Goal: Task Accomplishment & Management: Use online tool/utility

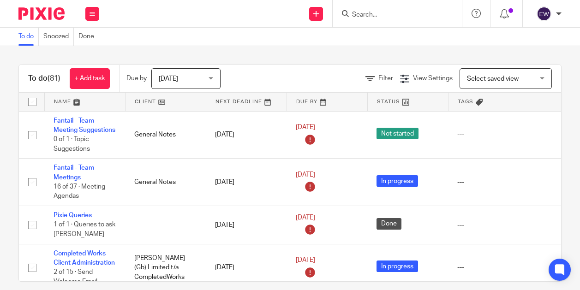
click at [355, 19] on div at bounding box center [397, 13] width 129 height 27
click at [371, 11] on input "Search" at bounding box center [392, 15] width 83 height 8
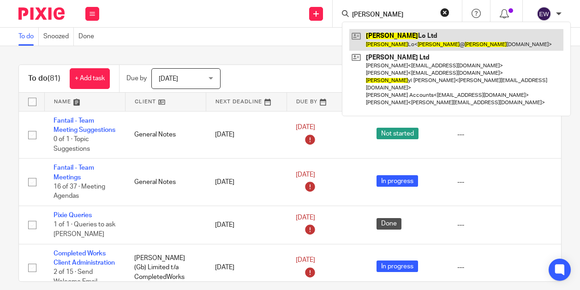
type input "chet"
click at [387, 36] on link at bounding box center [456, 39] width 214 height 21
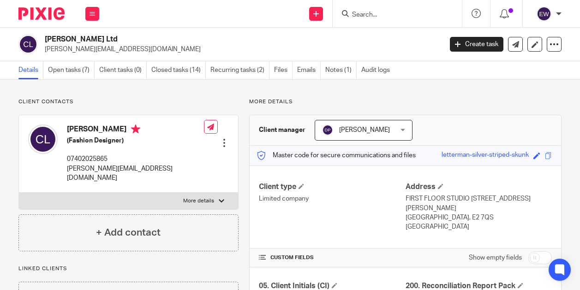
click at [82, 71] on link "Open tasks (7)" at bounding box center [71, 70] width 47 height 18
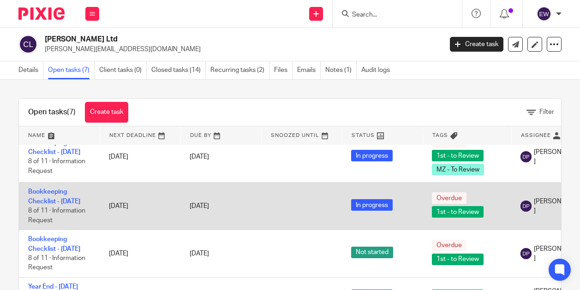
scroll to position [44, 0]
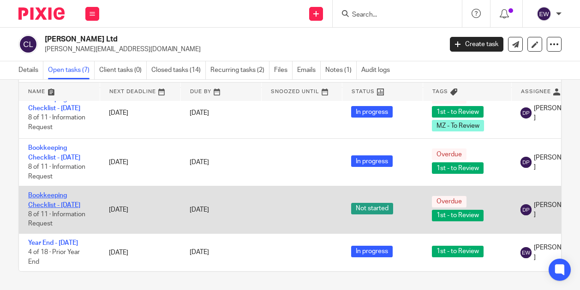
click at [55, 192] on link "Bookkeeping Checklist - July 2025" at bounding box center [54, 200] width 52 height 16
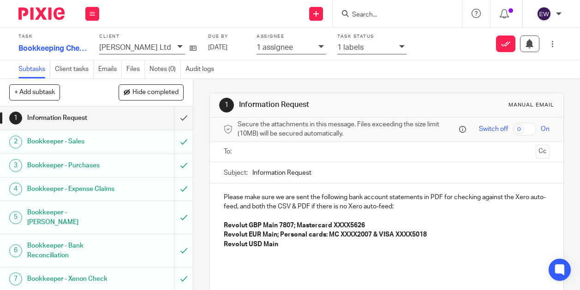
click at [142, 152] on link "2 Bookkeeper - Sales" at bounding box center [87, 141] width 174 height 23
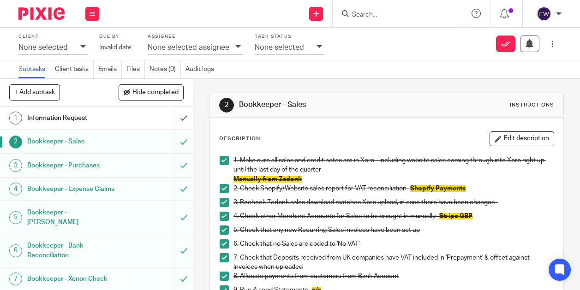
scroll to position [239, 0]
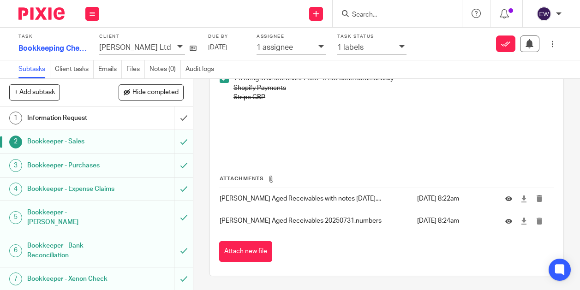
click at [134, 171] on div "Bookkeeper - Purchases" at bounding box center [95, 166] width 137 height 14
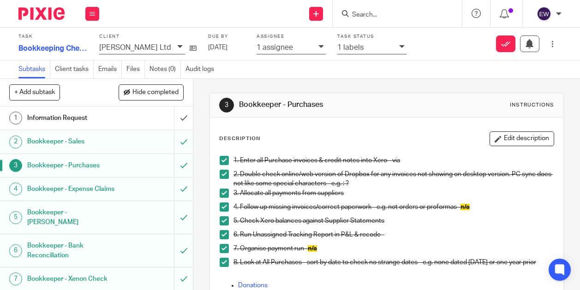
scroll to position [240, 0]
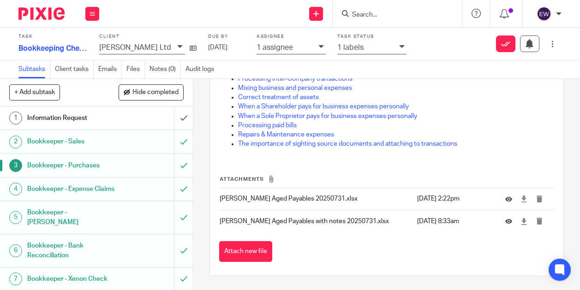
click at [123, 248] on div "Bookkeeper - Bank Reconciliation" at bounding box center [95, 251] width 137 height 24
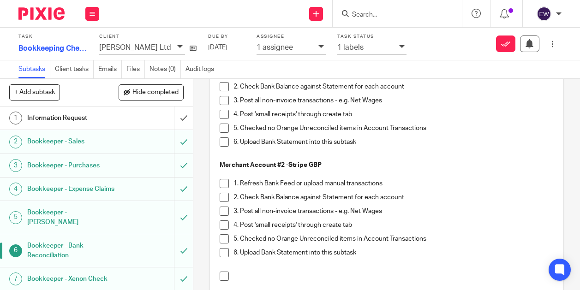
scroll to position [899, 0]
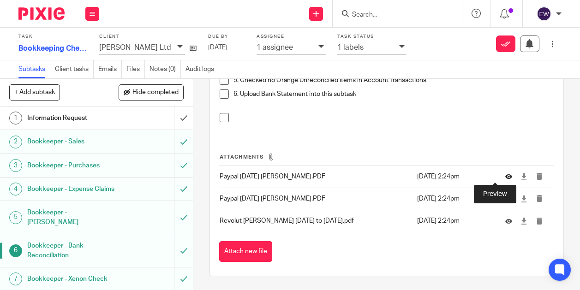
click at [505, 178] on icon at bounding box center [508, 176] width 7 height 7
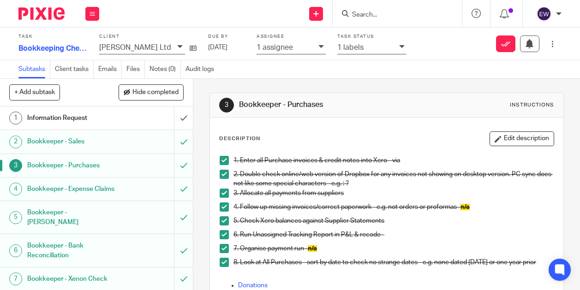
scroll to position [240, 0]
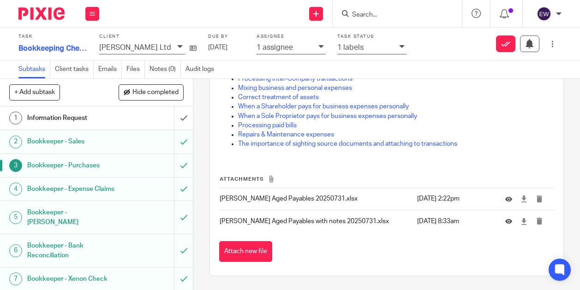
click at [149, 243] on div "Bookkeeper - Bank Reconciliation" at bounding box center [95, 251] width 137 height 24
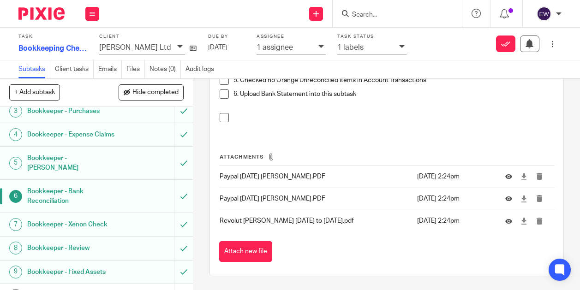
scroll to position [55, 0]
click at [93, 222] on h1 "Bookkeeper - Xenon Check" at bounding box center [73, 224] width 92 height 14
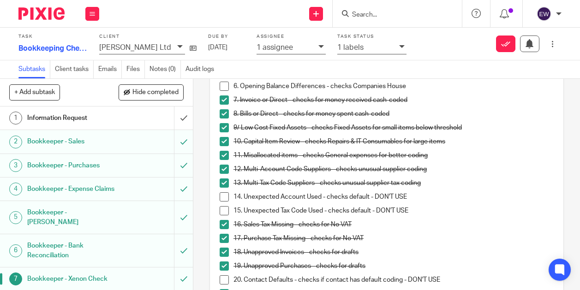
scroll to position [58, 0]
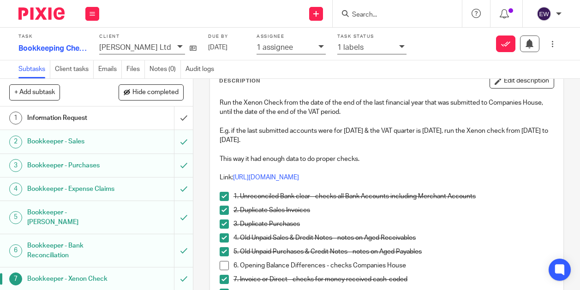
click at [280, 172] on p at bounding box center [387, 168] width 334 height 9
click at [279, 175] on link "https://app.xenonconnect.com/quality/index/7172/7172" at bounding box center [266, 177] width 66 height 6
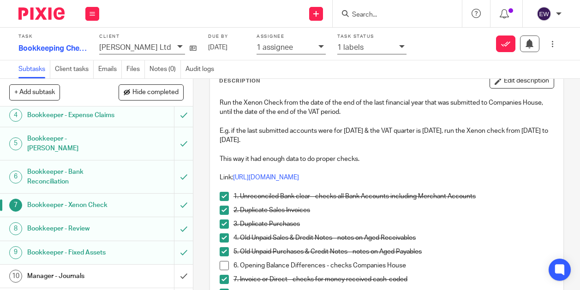
scroll to position [74, 0]
click at [101, 230] on h1 "Bookkeeper - Review" at bounding box center [73, 228] width 92 height 14
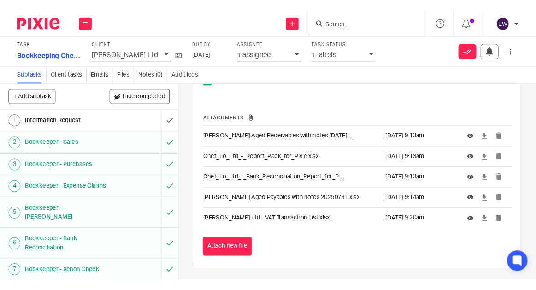
scroll to position [492, 0]
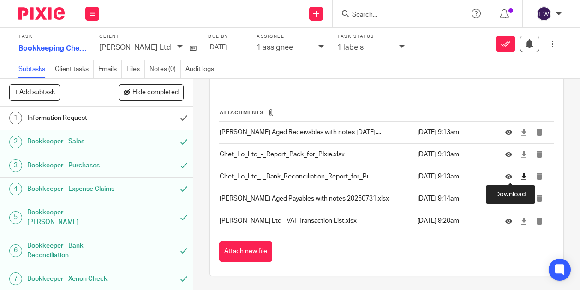
click at [520, 179] on icon at bounding box center [523, 176] width 7 height 7
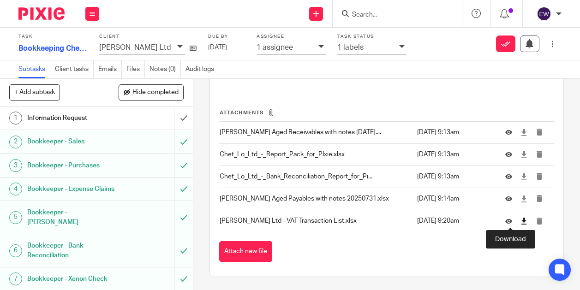
click at [520, 224] on icon at bounding box center [523, 221] width 7 height 7
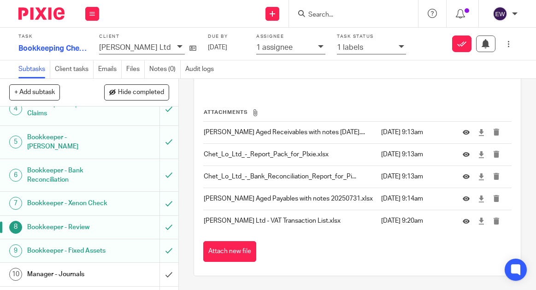
scroll to position [121, 0]
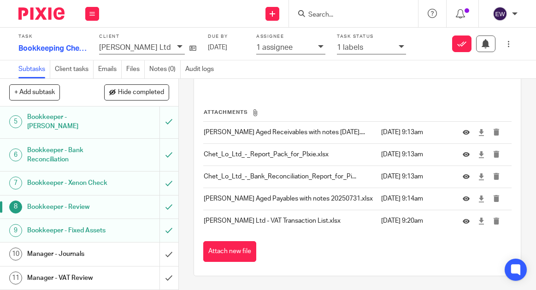
click at [101, 200] on h1 "Bookkeeper - Review" at bounding box center [68, 207] width 82 height 14
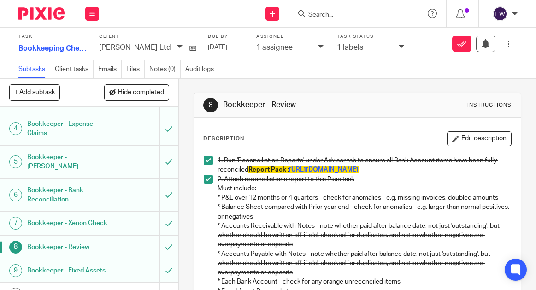
scroll to position [121, 0]
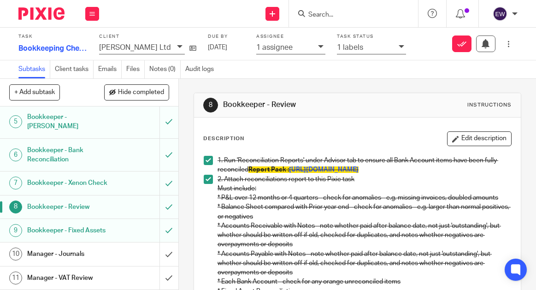
click at [105, 271] on div "Manager - VAT Review" at bounding box center [88, 278] width 123 height 14
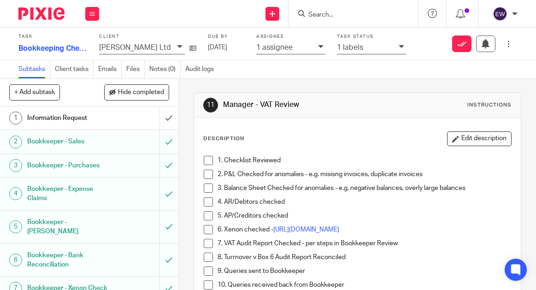
click at [204, 227] on span at bounding box center [208, 229] width 9 height 9
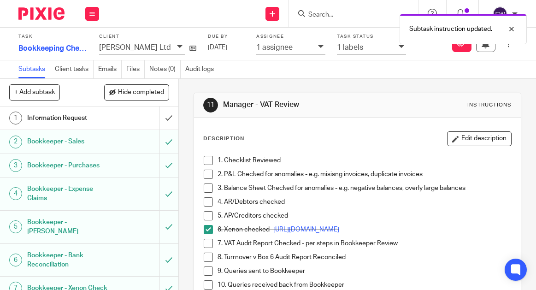
click at [205, 239] on span at bounding box center [208, 243] width 9 height 9
click at [204, 157] on span at bounding box center [208, 160] width 9 height 9
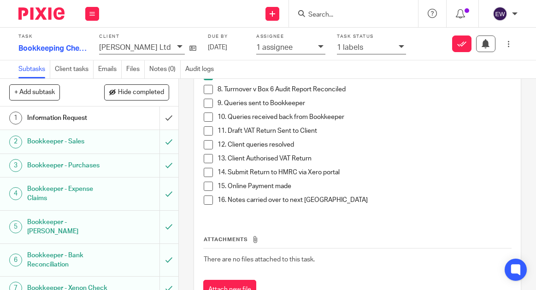
scroll to position [213, 0]
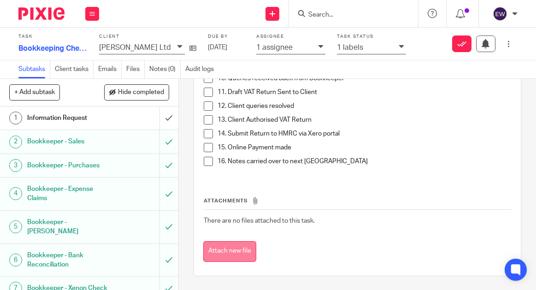
click at [244, 253] on button "Attach new file" at bounding box center [229, 251] width 53 height 21
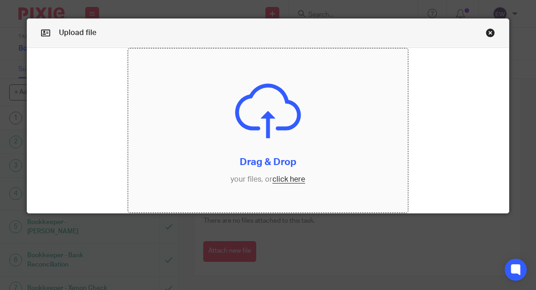
click at [279, 183] on input "file" at bounding box center [268, 130] width 280 height 164
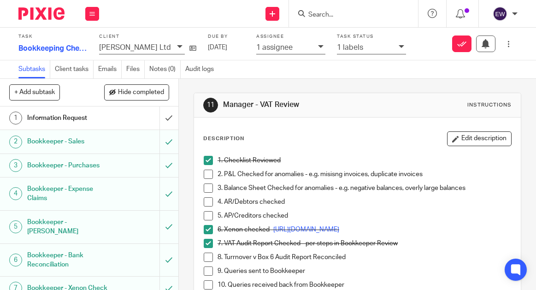
click at [204, 177] on span at bounding box center [208, 174] width 9 height 9
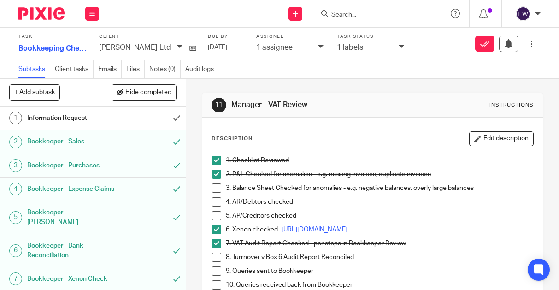
click at [213, 186] on span at bounding box center [216, 188] width 9 height 9
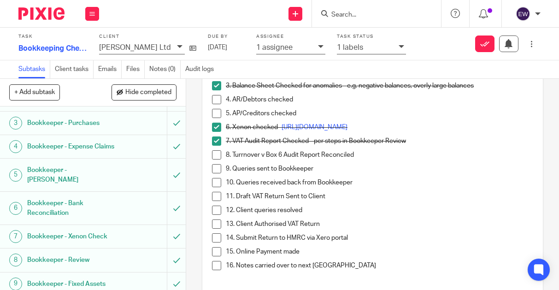
scroll to position [76, 0]
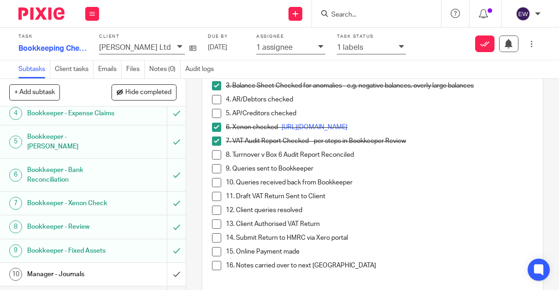
click at [118, 230] on div "Bookkeeper - Review" at bounding box center [92, 227] width 131 height 14
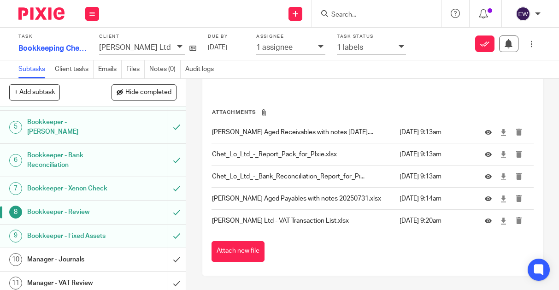
scroll to position [96, 0]
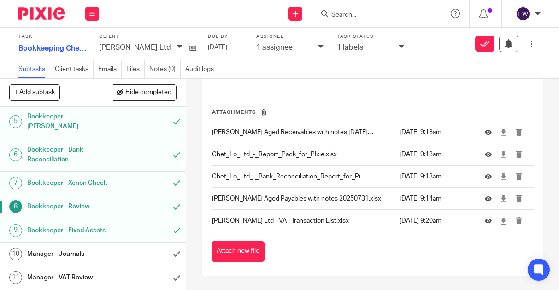
click at [108, 208] on div "Bookkeeper - Review" at bounding box center [92, 207] width 131 height 14
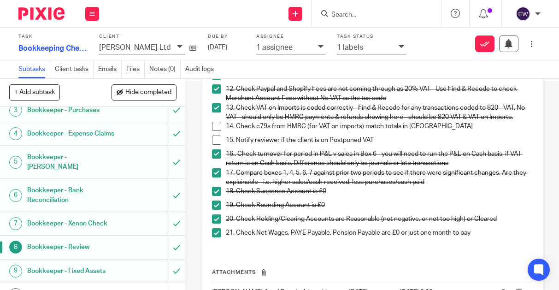
scroll to position [96, 0]
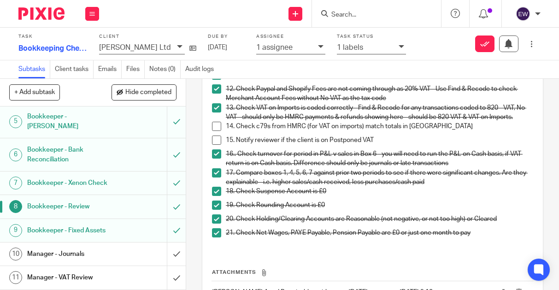
click at [99, 205] on h1 "Bookkeeper - Review" at bounding box center [70, 207] width 87 height 14
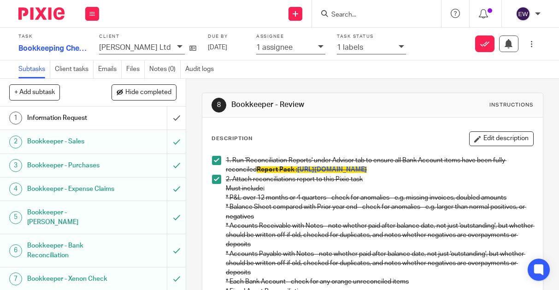
scroll to position [96, 0]
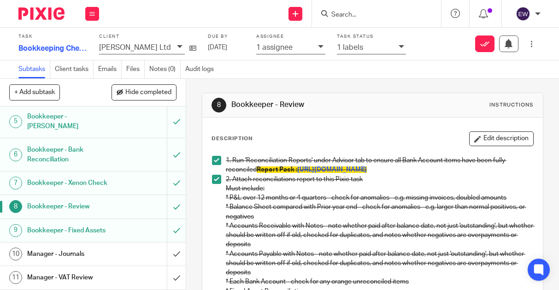
click at [103, 276] on h1 "Manager - VAT Review" at bounding box center [70, 278] width 87 height 14
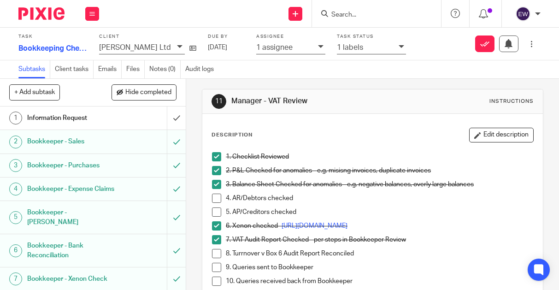
scroll to position [4, 0]
click at [376, 252] on p "8. Turrnover v Box 6 Audit Report Reconciled" at bounding box center [380, 253] width 308 height 9
click at [469, 140] on button "Edit description" at bounding box center [501, 134] width 65 height 15
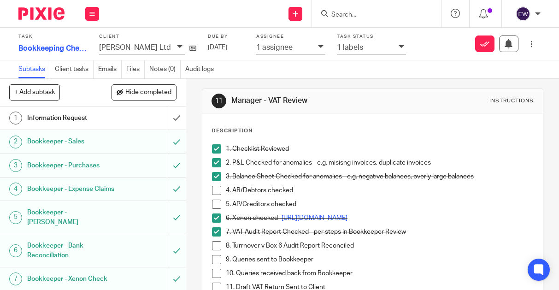
click at [380, 250] on p "8. Turrnover v Box 6 Audit Report Reconciled" at bounding box center [380, 245] width 308 height 9
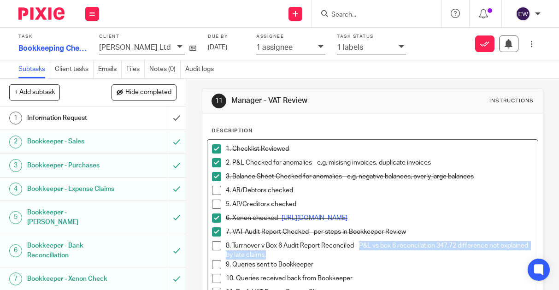
drag, startPoint x: 319, startPoint y: 252, endPoint x: 357, endPoint y: 243, distance: 39.5
click at [357, 243] on p "8. Turrnover v Box 6 Audit Report Reconciled - P&L vs box 6 reconcilation 347.7…" at bounding box center [380, 250] width 308 height 19
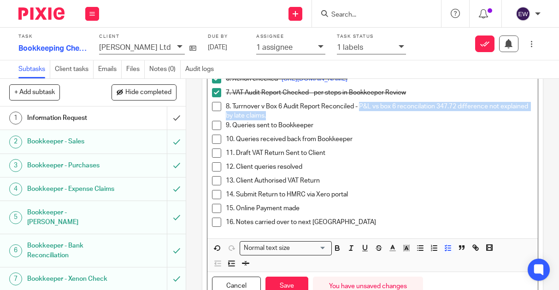
scroll to position [183, 0]
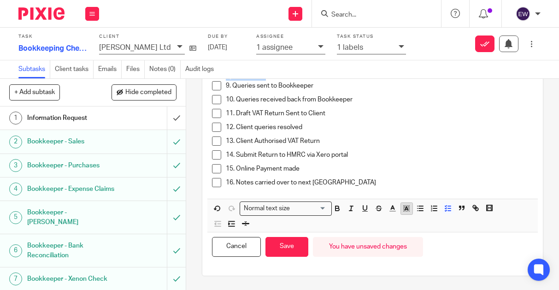
click at [404, 207] on rect "button" at bounding box center [404, 206] width 0 height 0
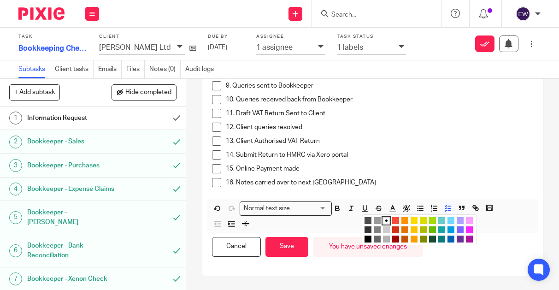
click at [411, 220] on li "color:#FCDC00" at bounding box center [414, 220] width 7 height 7
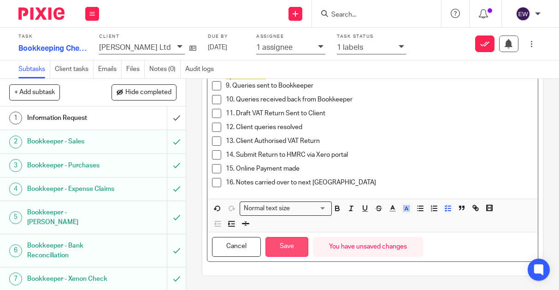
click at [284, 250] on button "Save" at bounding box center [287, 247] width 43 height 20
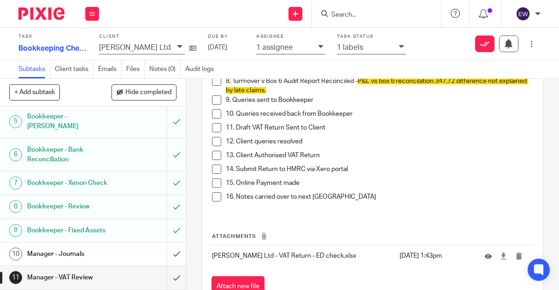
scroll to position [211, 0]
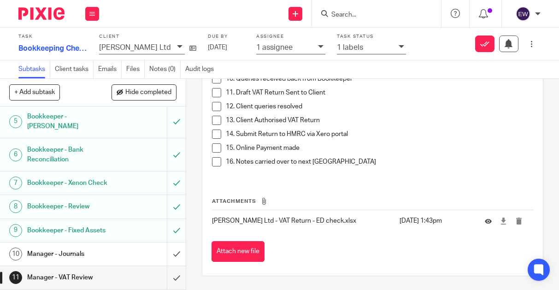
click at [122, 211] on div "Bookkeeper - Review" at bounding box center [92, 207] width 131 height 14
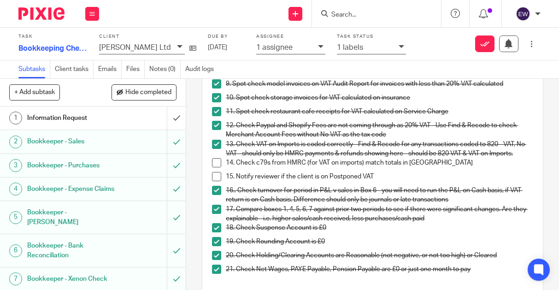
scroll to position [501, 0]
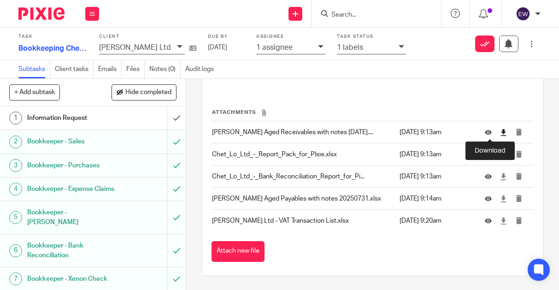
click at [500, 133] on icon at bounding box center [503, 132] width 7 height 7
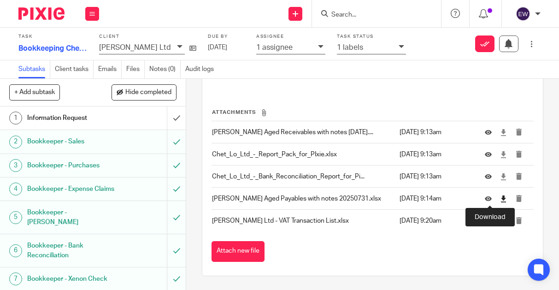
click at [500, 200] on icon at bounding box center [503, 199] width 7 height 7
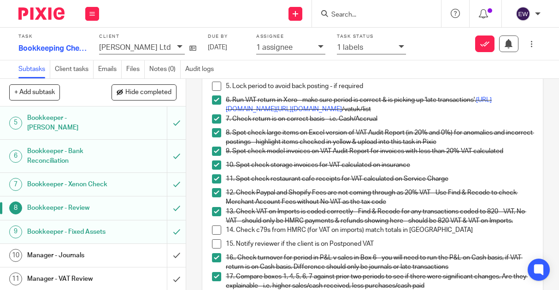
scroll to position [96, 0]
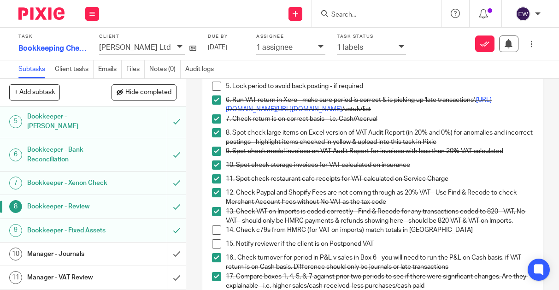
click at [89, 280] on h1 "Manager - VAT Review" at bounding box center [70, 278] width 87 height 14
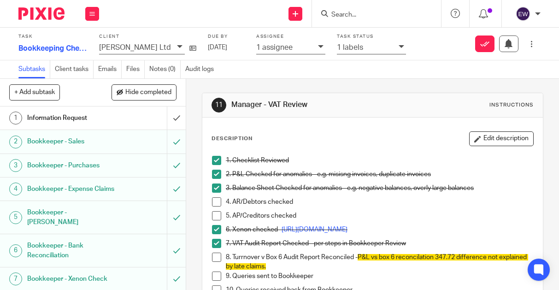
click at [214, 201] on span at bounding box center [216, 201] width 9 height 9
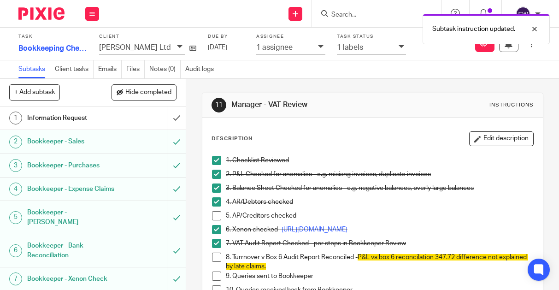
click at [212, 221] on li "5. AP/Creditors checked" at bounding box center [372, 218] width 321 height 14
click at [217, 216] on span at bounding box center [216, 215] width 9 height 9
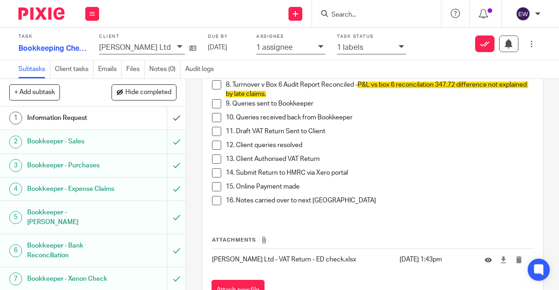
scroll to position [140, 0]
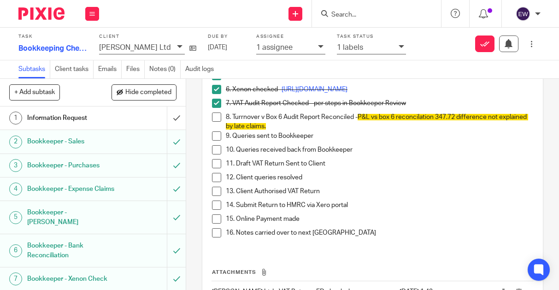
click at [217, 138] on span at bounding box center [216, 135] width 9 height 9
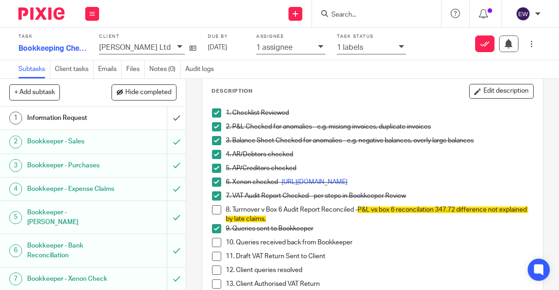
scroll to position [211, 0]
